Goal: Find specific page/section: Find specific page/section

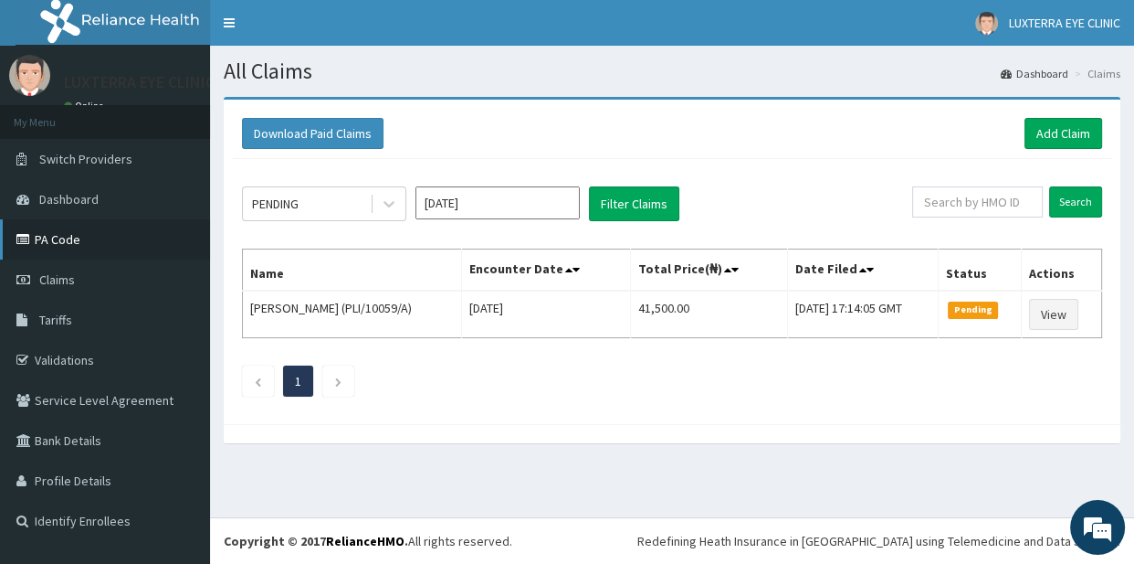
click at [98, 231] on link "PA Code" at bounding box center [105, 239] width 210 height 40
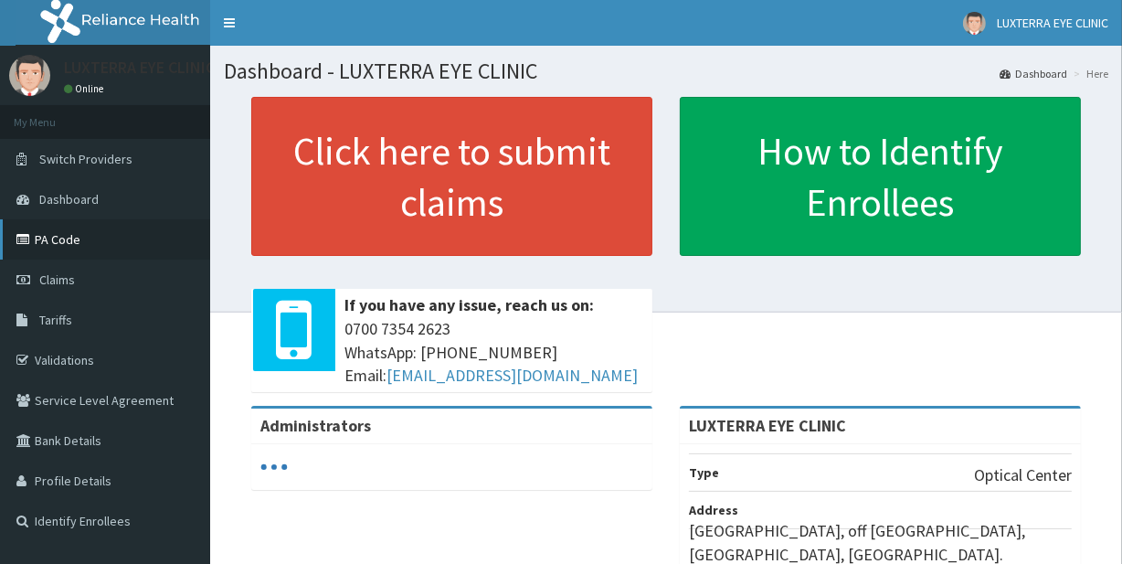
click at [87, 241] on link "PA Code" at bounding box center [105, 239] width 210 height 40
